Goal: Task Accomplishment & Management: Complete application form

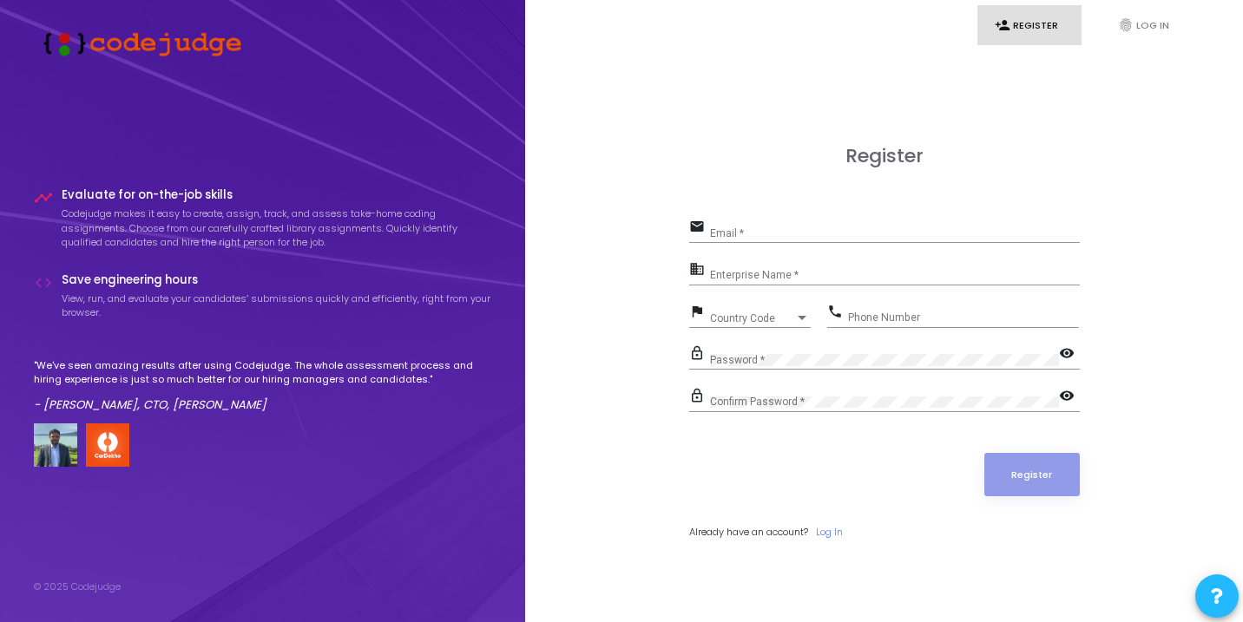
click at [738, 228] on input "Email *" at bounding box center [895, 233] width 370 height 12
type input "[EMAIL_ADDRESS][DOMAIN_NAME]"
click at [737, 279] on input "Enterprise Name *" at bounding box center [895, 276] width 370 height 12
click at [780, 222] on div "[EMAIL_ADDRESS][DOMAIN_NAME] Email *" at bounding box center [895, 229] width 370 height 27
click at [744, 280] on input "Enterprise Name *" at bounding box center [895, 276] width 370 height 12
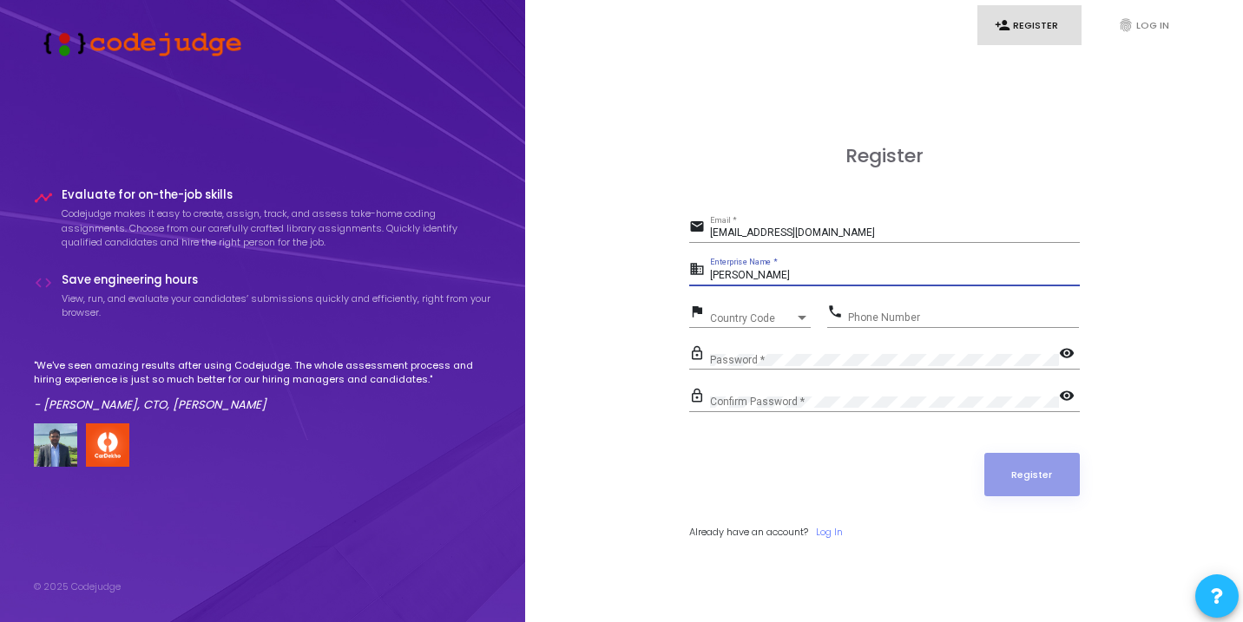
type input "[PERSON_NAME]"
click at [1140, 26] on link "fingerprint Log In" at bounding box center [1153, 25] width 104 height 41
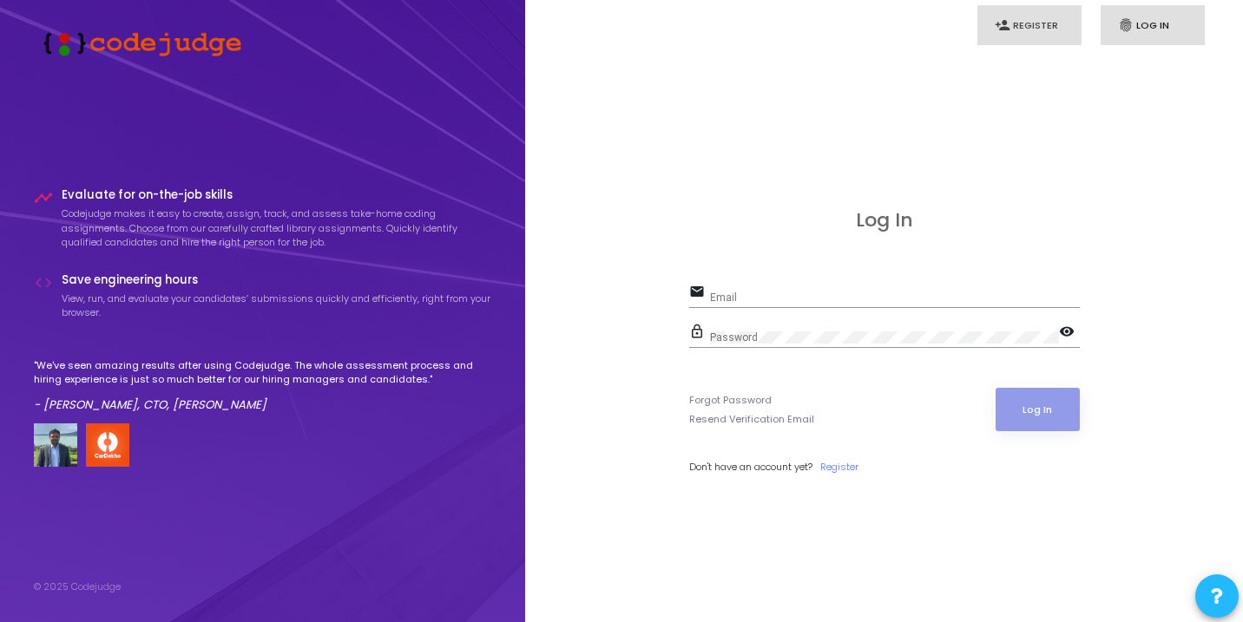
click at [1029, 32] on link "person_add Register" at bounding box center [1029, 25] width 104 height 41
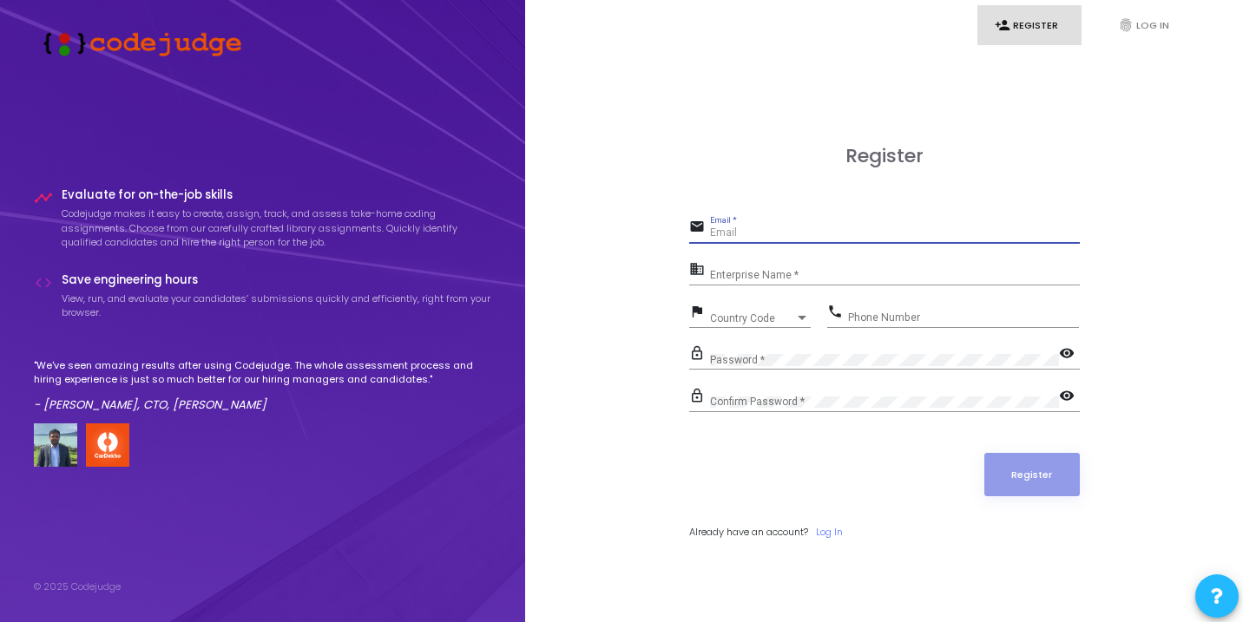
click at [748, 235] on input "Email *" at bounding box center [895, 233] width 370 height 12
click at [760, 163] on h3 "Register" at bounding box center [884, 156] width 391 height 23
click at [744, 227] on input "Email *" at bounding box center [895, 233] width 370 height 12
type input "[EMAIL_ADDRESS][DOMAIN_NAME]"
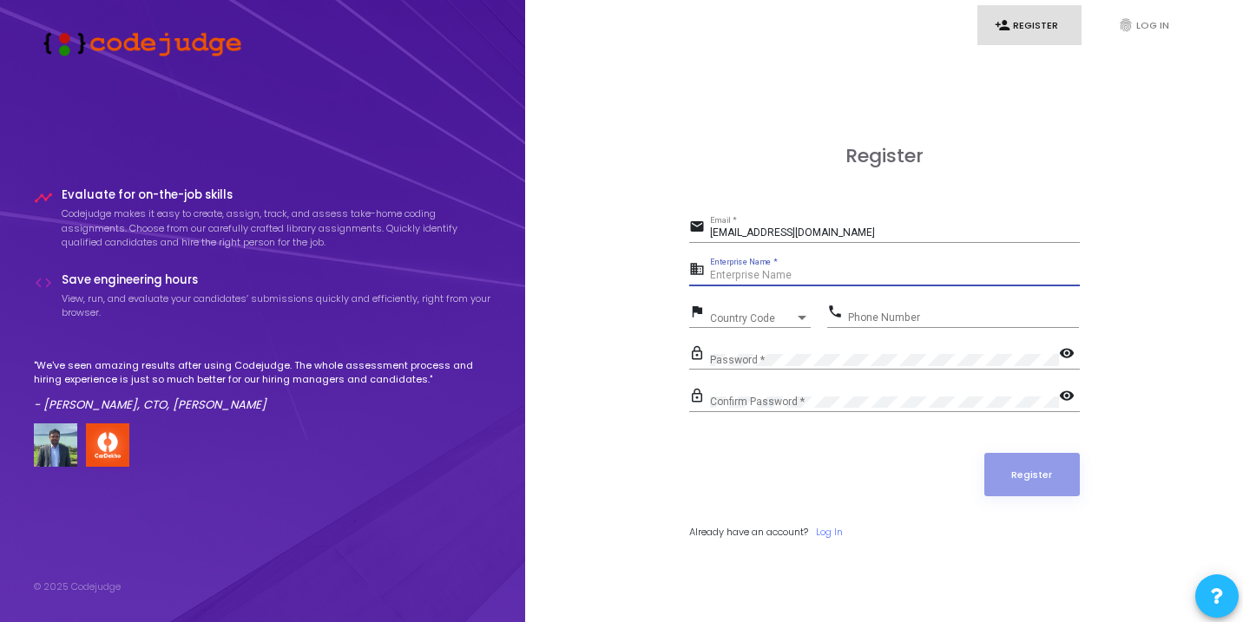
click at [749, 279] on input "Enterprise Name *" at bounding box center [895, 276] width 370 height 12
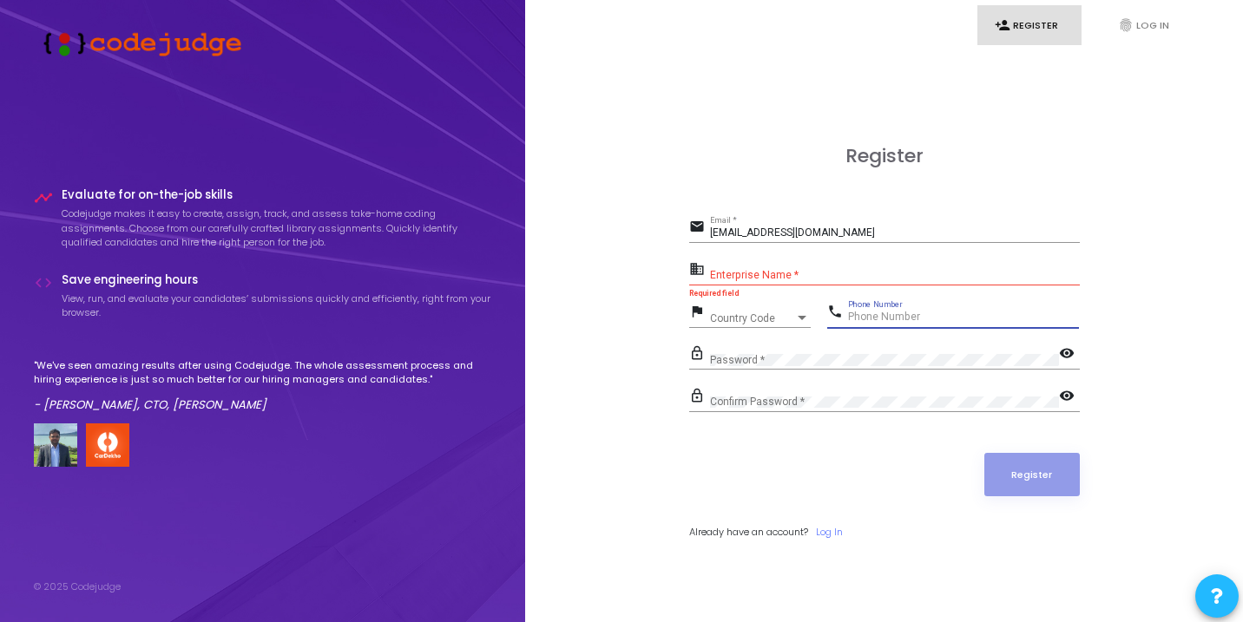
click at [899, 313] on input "Phone Number" at bounding box center [963, 318] width 231 height 12
